Goal: Find contact information: Find contact information

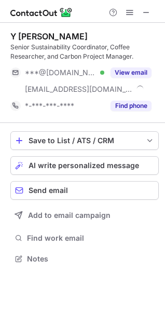
scroll to position [252, 165]
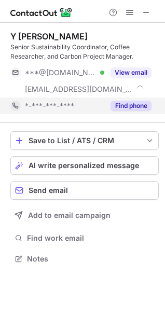
click at [114, 106] on button "Find phone" at bounding box center [130, 106] width 41 height 10
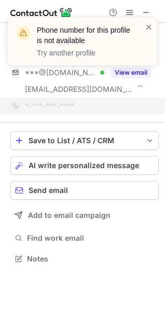
click at [131, 80] on div "Phone number for this profile is not available Try another profile" at bounding box center [82, 45] width 166 height 77
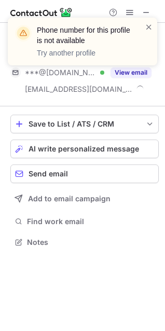
scroll to position [235, 165]
click at [131, 74] on div "Phone number for this profile is not available Try another profile" at bounding box center [82, 45] width 166 height 77
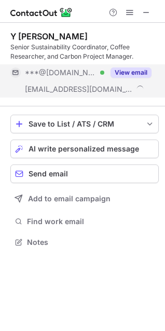
click at [118, 74] on button "View email" at bounding box center [130, 72] width 41 height 10
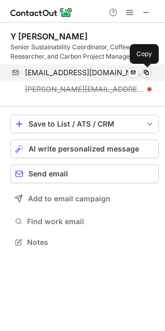
click at [145, 72] on span at bounding box center [146, 72] width 8 height 8
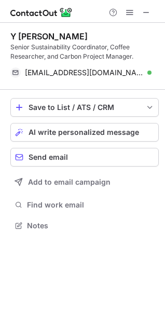
scroll to position [218, 165]
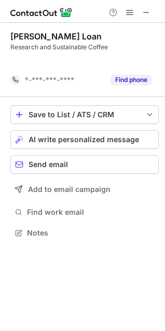
scroll to position [209, 165]
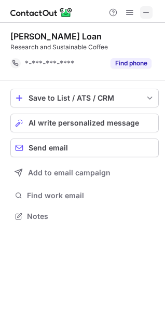
click at [145, 17] on span at bounding box center [146, 12] width 8 height 8
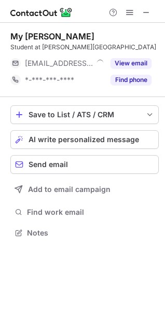
scroll to position [226, 165]
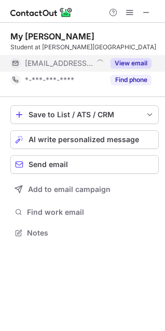
click at [119, 62] on button "View email" at bounding box center [130, 63] width 41 height 10
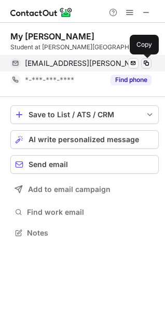
click at [145, 63] on span at bounding box center [146, 63] width 8 height 8
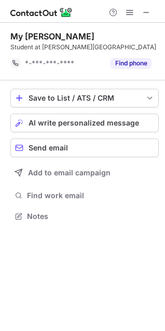
scroll to position [209, 165]
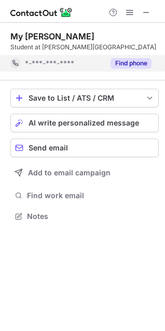
click at [116, 59] on button "Find phone" at bounding box center [130, 63] width 41 height 10
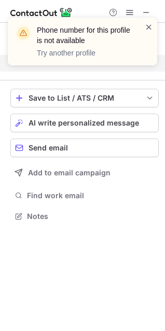
click at [148, 26] on span at bounding box center [149, 27] width 8 height 10
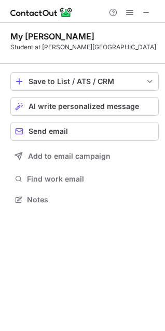
scroll to position [192, 165]
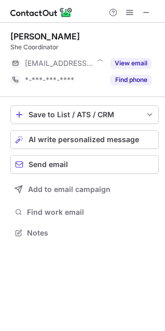
scroll to position [226, 165]
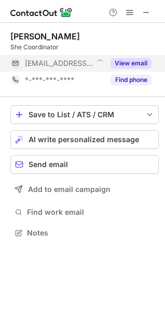
click at [132, 61] on button "View email" at bounding box center [130, 63] width 41 height 10
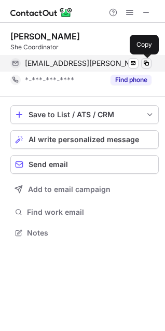
click at [147, 61] on span at bounding box center [146, 63] width 8 height 8
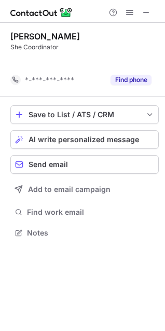
scroll to position [209, 165]
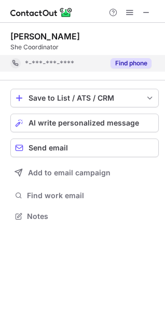
click at [124, 57] on div "Find phone" at bounding box center [127, 63] width 47 height 17
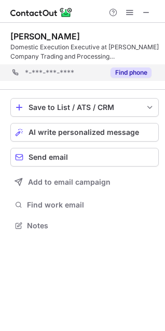
scroll to position [218, 165]
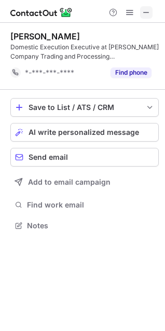
click at [144, 13] on span at bounding box center [146, 12] width 8 height 8
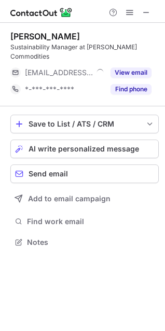
scroll to position [235, 165]
click at [149, 12] on span at bounding box center [146, 12] width 8 height 8
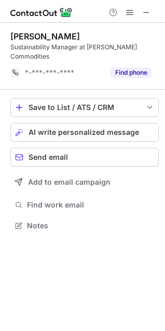
scroll to position [218, 165]
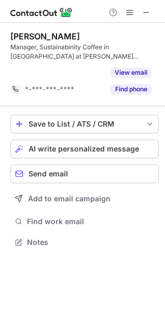
scroll to position [218, 165]
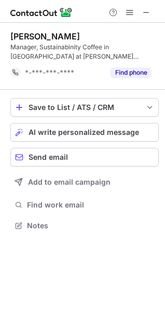
click at [38, 85] on div "Duoc Nguyen Manager, Sustainabinity Coffee in Vietnam at Louis Dreyfus Company …" at bounding box center [84, 56] width 148 height 67
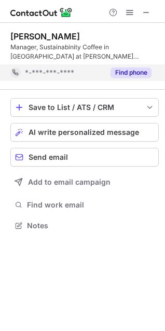
click at [117, 70] on button "Find phone" at bounding box center [130, 72] width 41 height 10
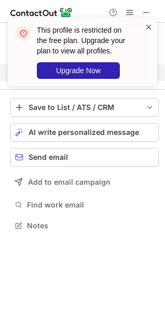
click at [149, 24] on span at bounding box center [149, 27] width 8 height 10
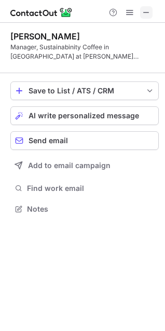
click at [148, 14] on span at bounding box center [146, 12] width 8 height 8
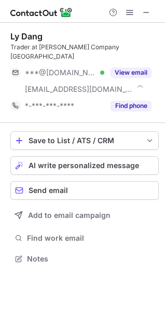
scroll to position [242, 165]
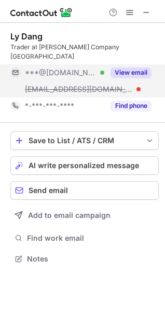
click at [129, 67] on button "View email" at bounding box center [130, 72] width 41 height 10
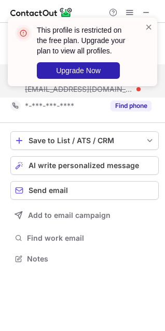
click at [89, 46] on header "This profile is restricted on the free plan. Upgrade your plan to view all prof…" at bounding box center [84, 40] width 95 height 31
click at [148, 29] on span at bounding box center [149, 27] width 8 height 10
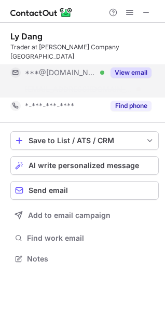
scroll to position [226, 165]
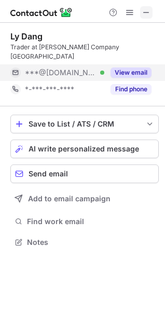
click at [150, 15] on span at bounding box center [146, 12] width 8 height 8
